Goal: Task Accomplishment & Management: Manage account settings

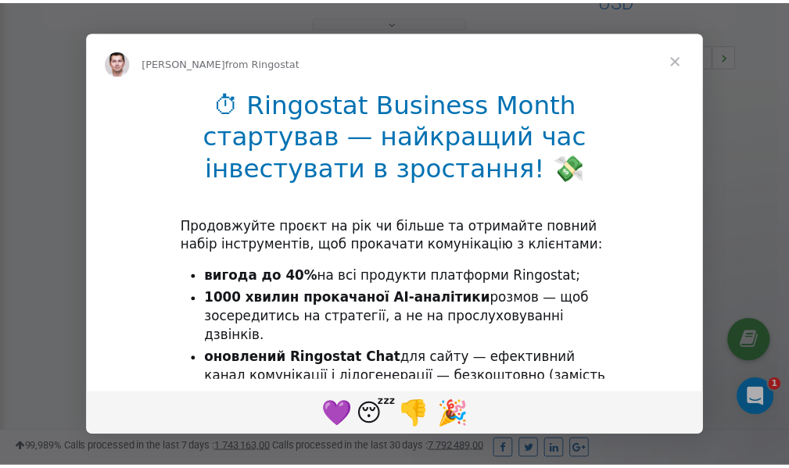
scroll to position [468, 0]
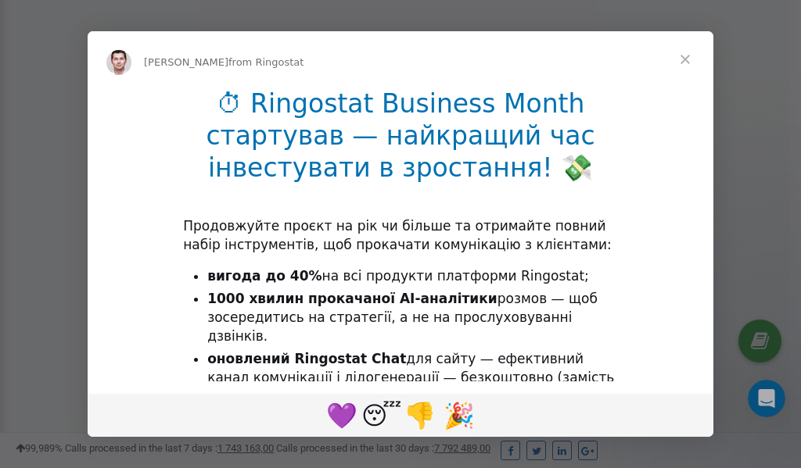
click at [685, 63] on span "Close" at bounding box center [685, 59] width 56 height 56
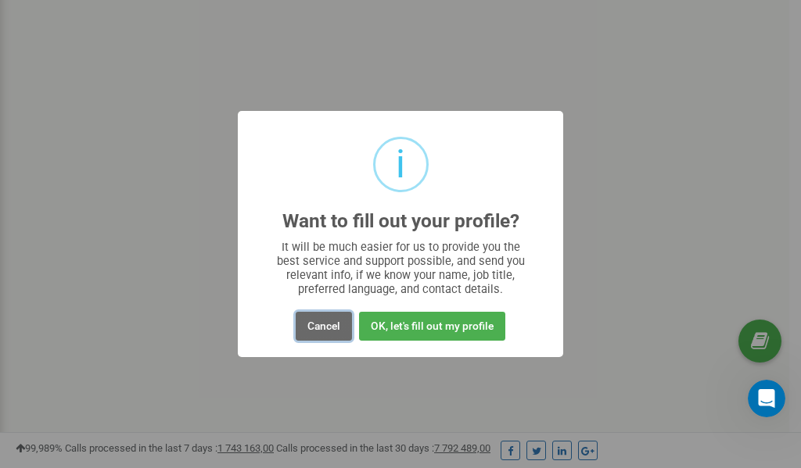
click at [324, 324] on button "Cancel" at bounding box center [324, 326] width 56 height 29
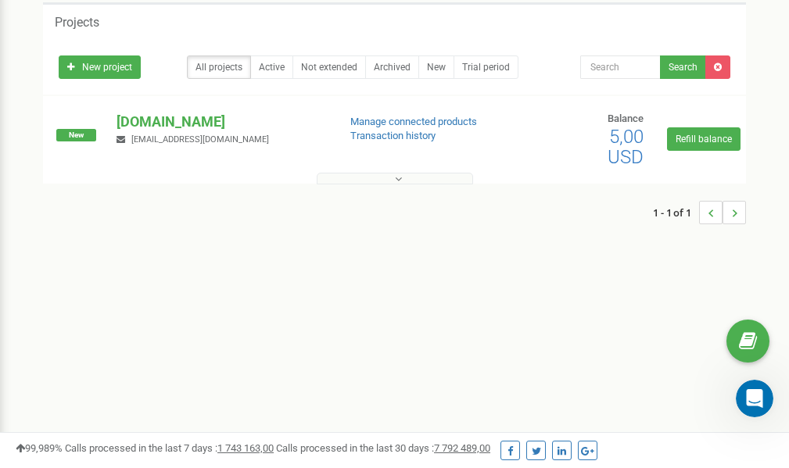
scroll to position [0, 0]
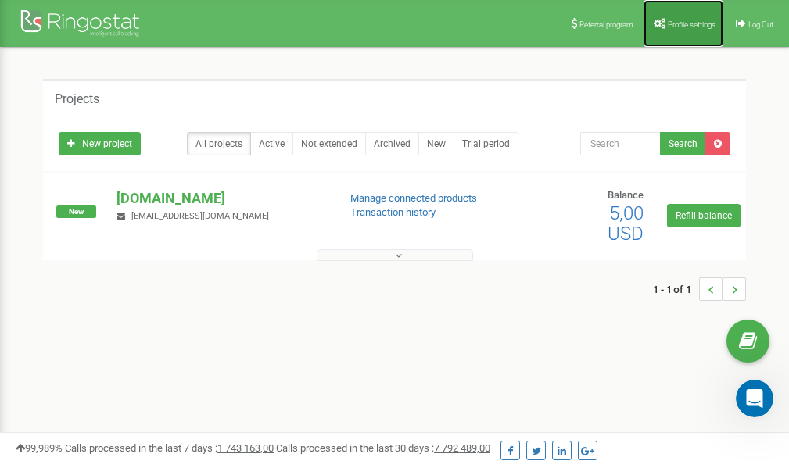
click at [679, 23] on span "Profile settings" at bounding box center [692, 24] width 48 height 9
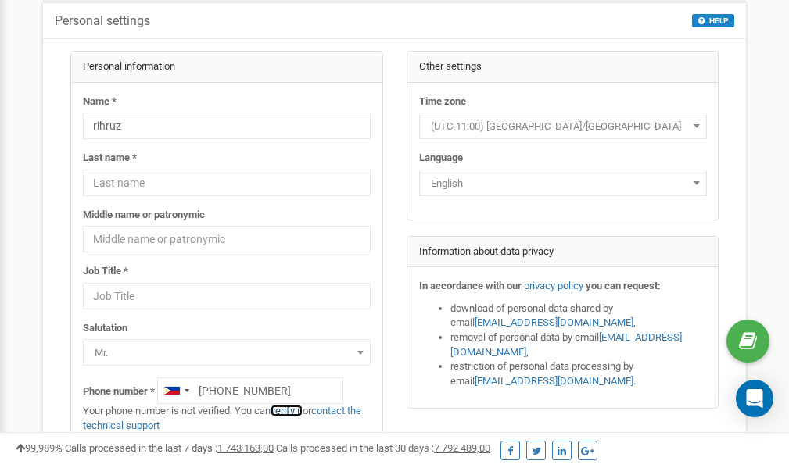
click at [291, 411] on link "verify it" at bounding box center [287, 411] width 32 height 12
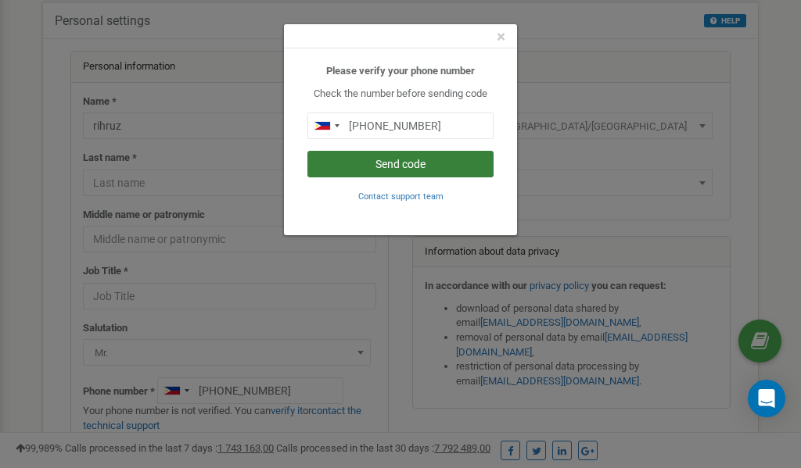
click at [428, 162] on button "Send code" at bounding box center [400, 164] width 186 height 27
